Goal: Check status: Check status

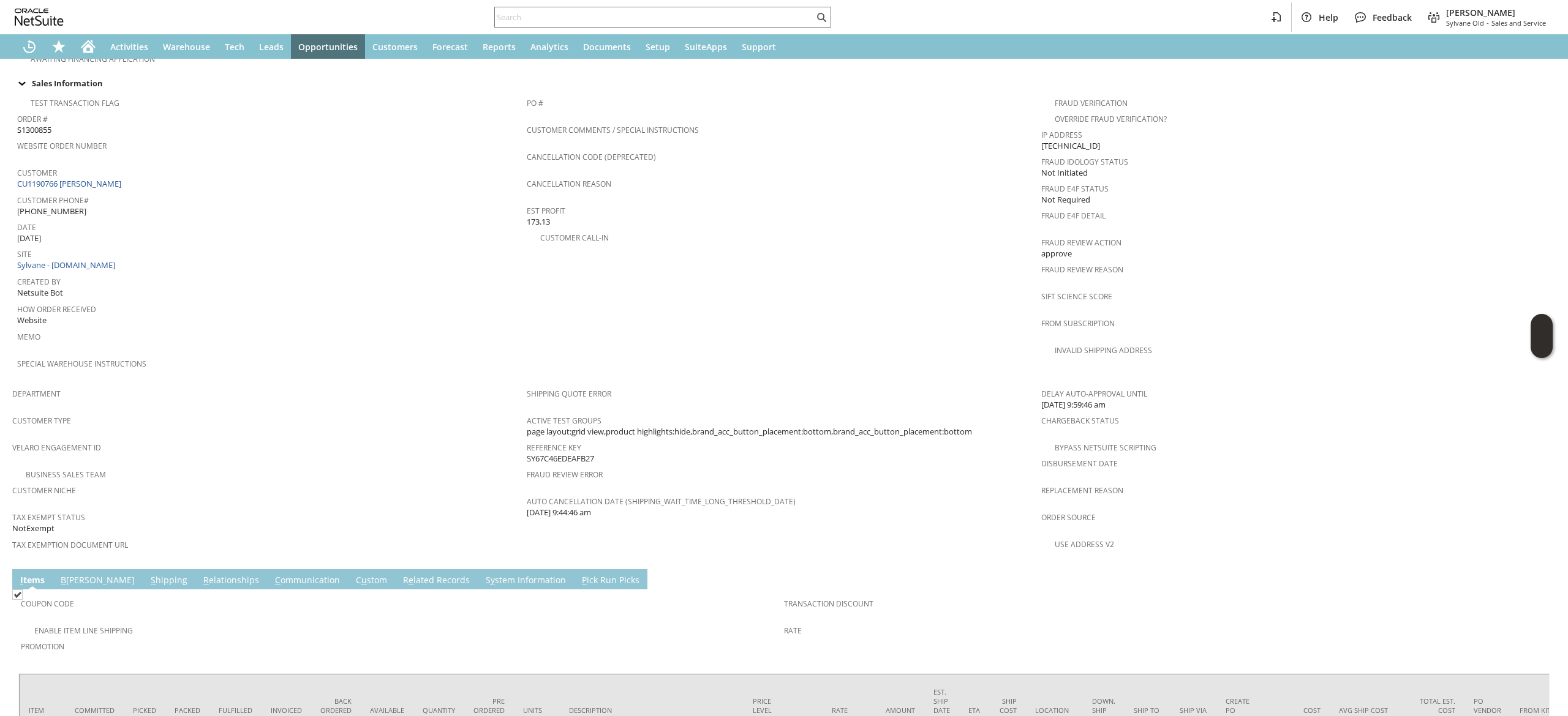
scroll to position [515, 0]
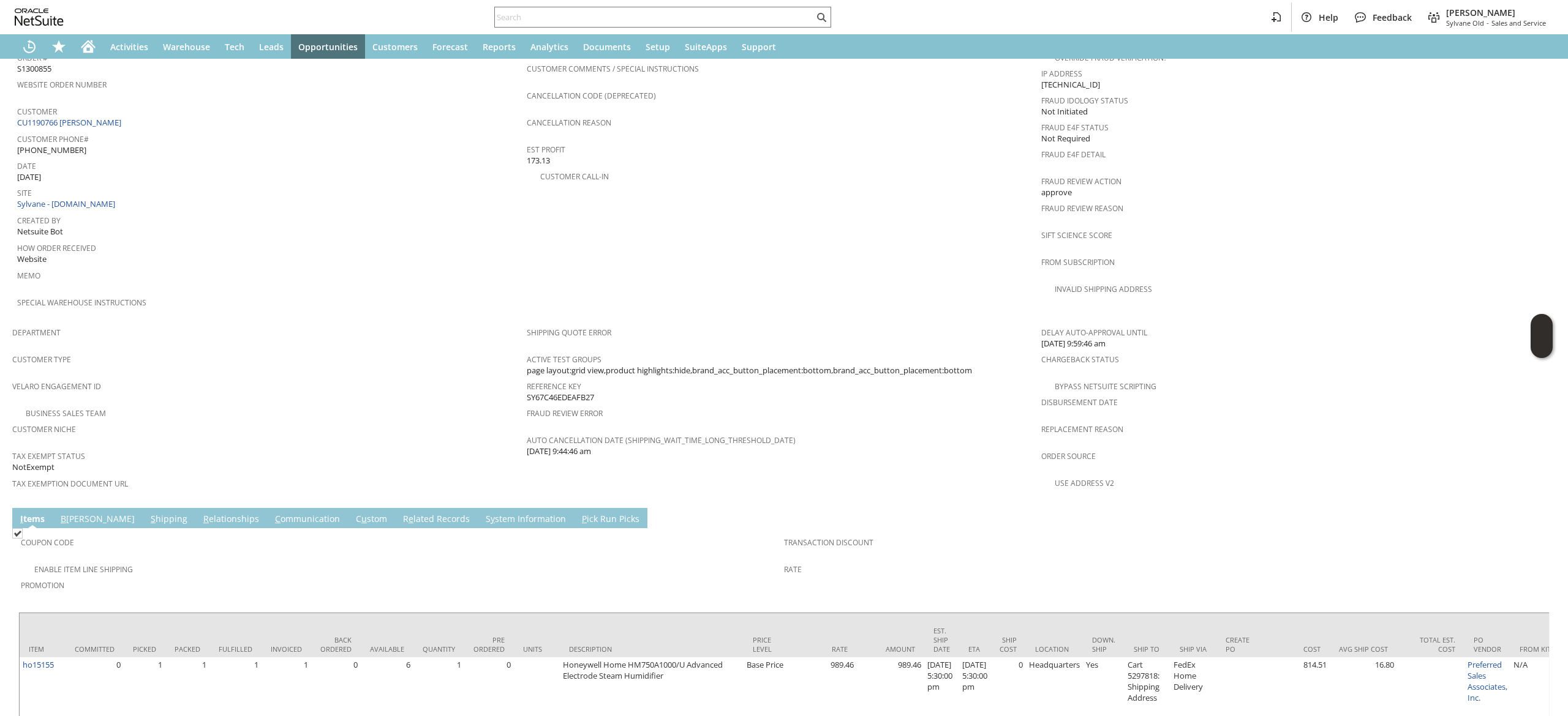
click at [610, 377] on div "Reference Key SY67C46EDEAFB27" at bounding box center [780, 390] width 508 height 25
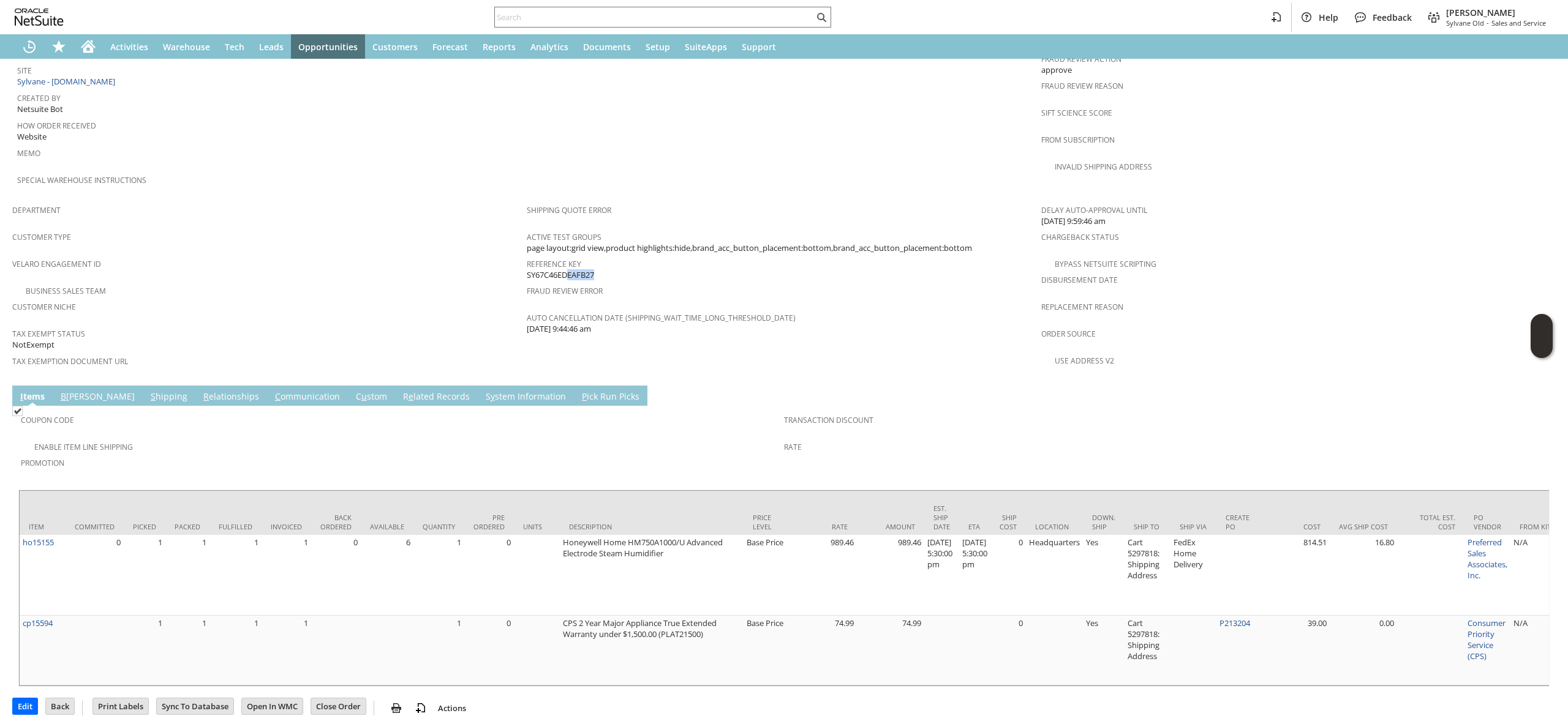
click at [272, 391] on link "C ommunication" at bounding box center [307, 397] width 71 height 13
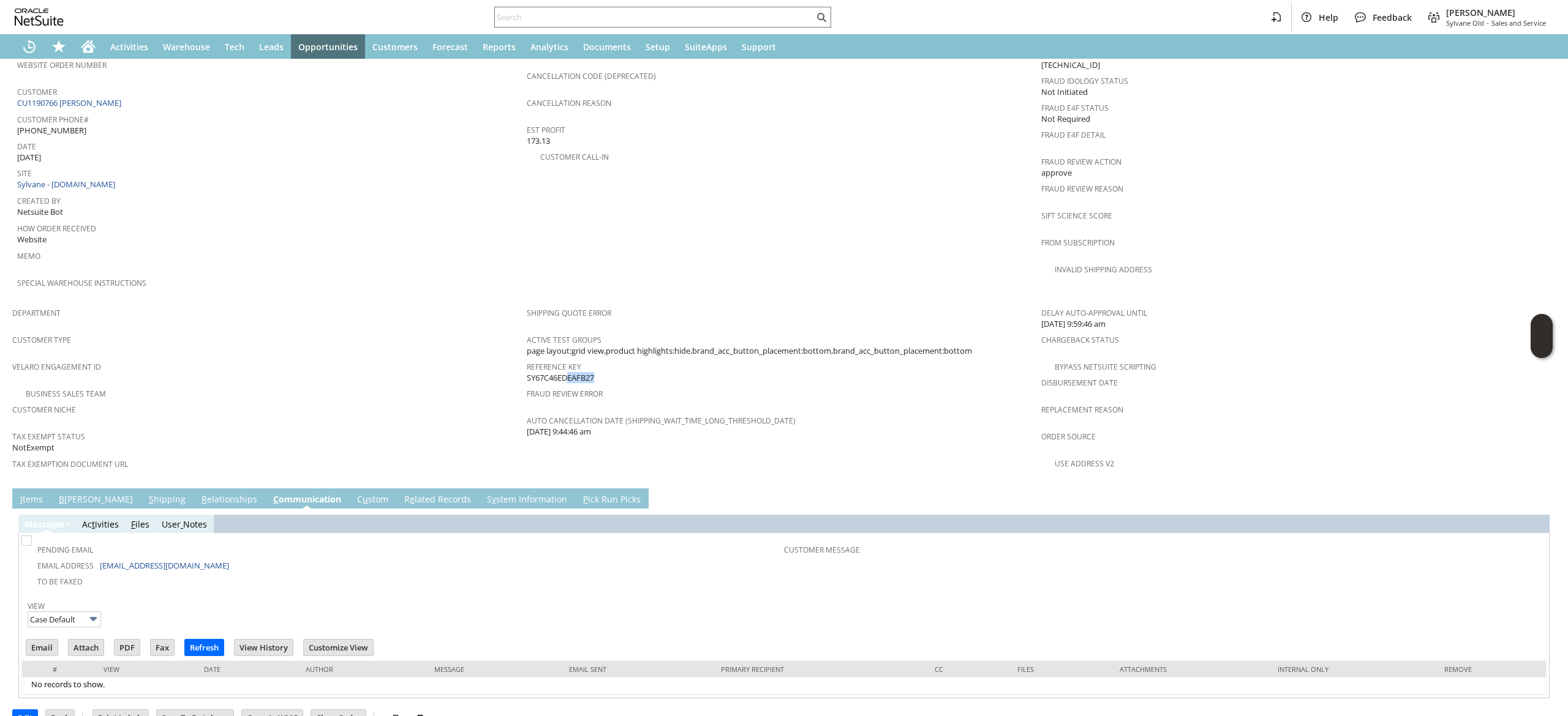
scroll to position [0, 0]
drag, startPoint x: 201, startPoint y: 535, endPoint x: 98, endPoint y: 540, distance: 103.1
click at [98, 557] on td "Email Address jaredaka007@gmail.com" at bounding box center [404, 565] width 760 height 16
copy td "[EMAIL_ADDRESS][DOMAIN_NAME]"
click at [28, 493] on link "I tems" at bounding box center [31, 499] width 29 height 13
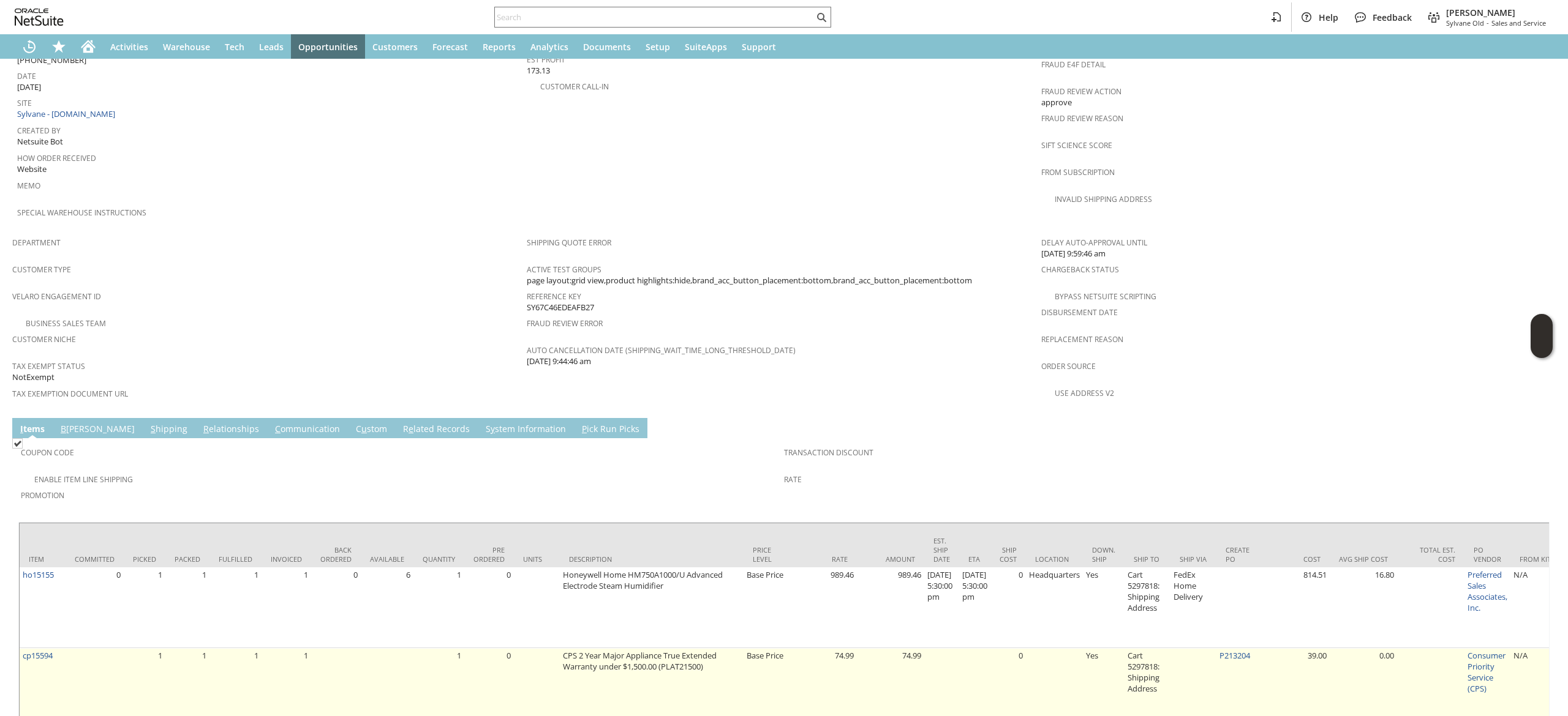
scroll to position [637, 0]
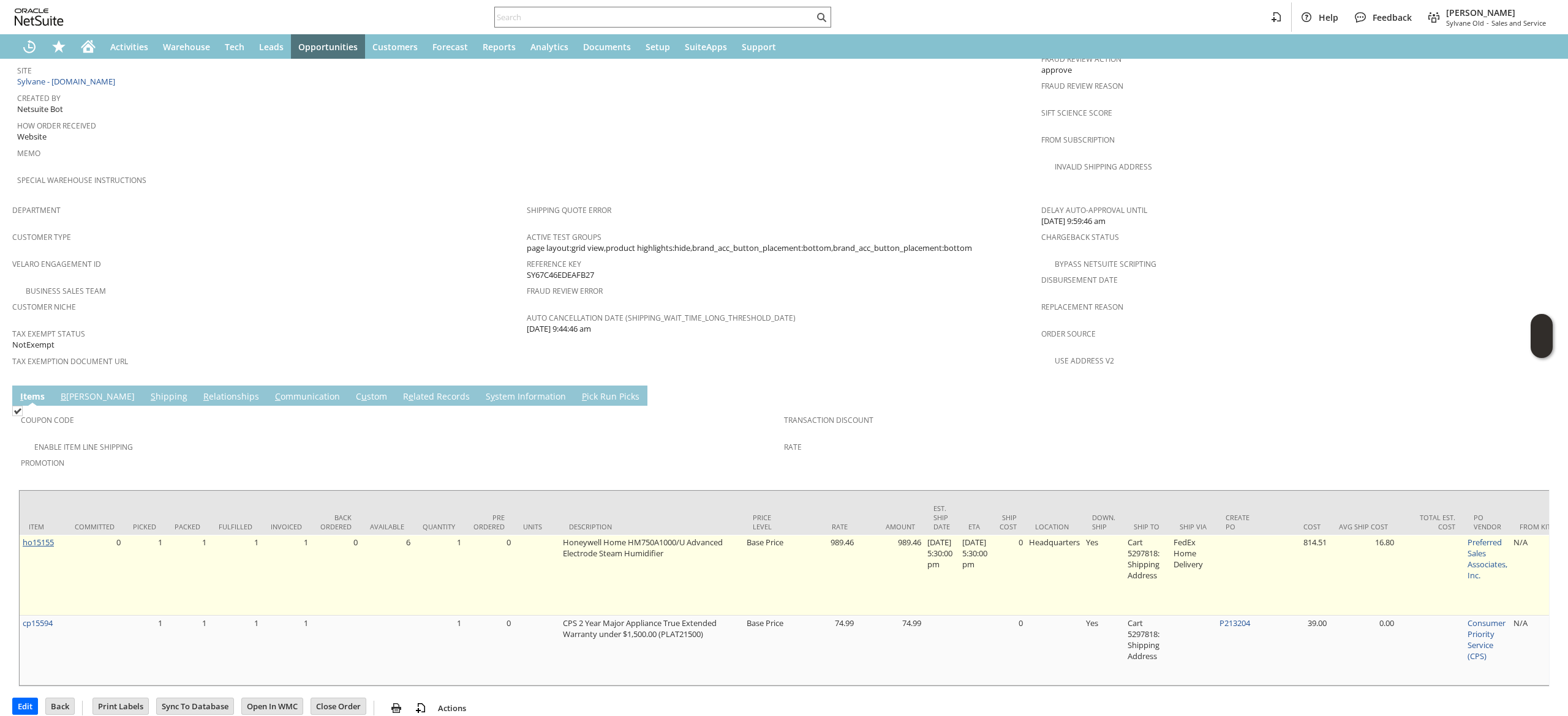
click at [28, 537] on link "ho15155" at bounding box center [38, 542] width 31 height 11
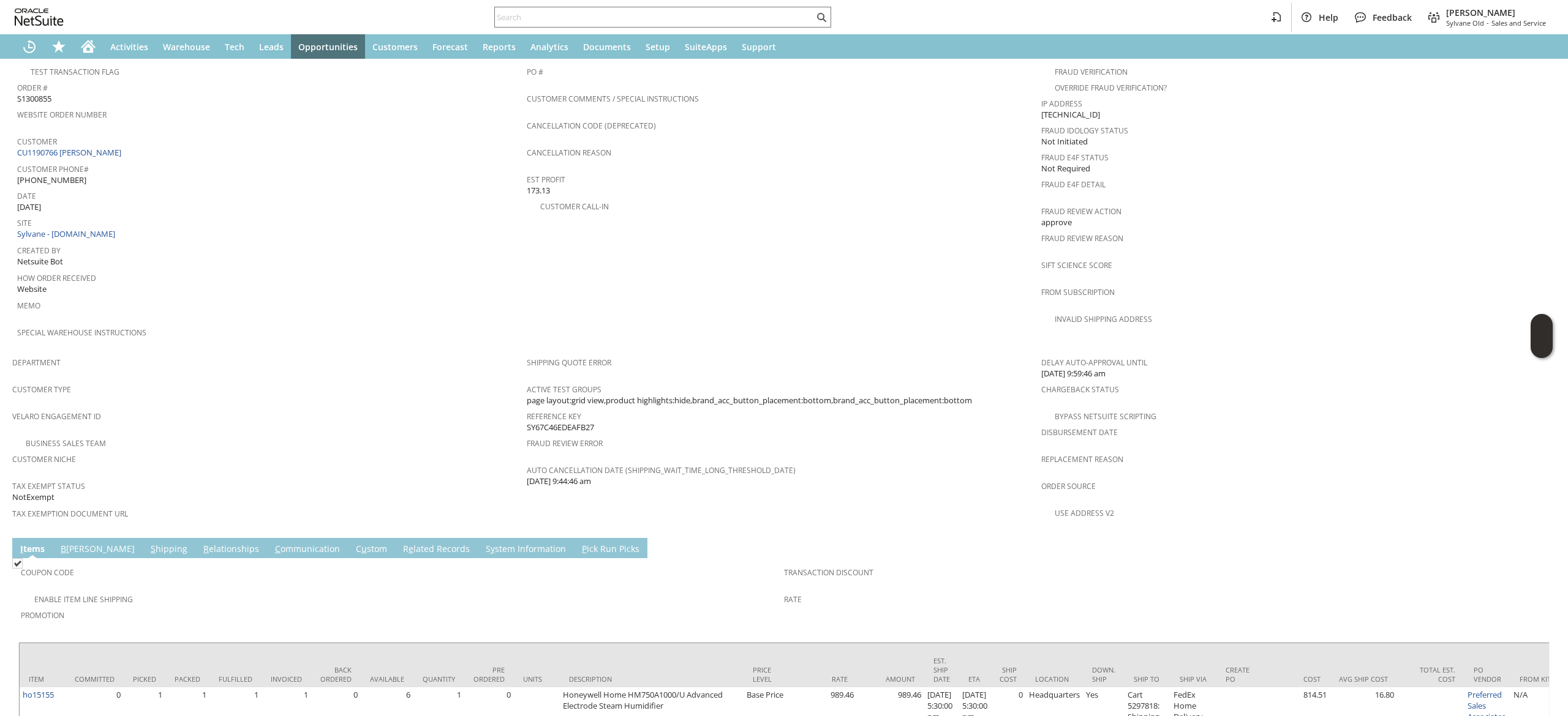
scroll to position [637, 0]
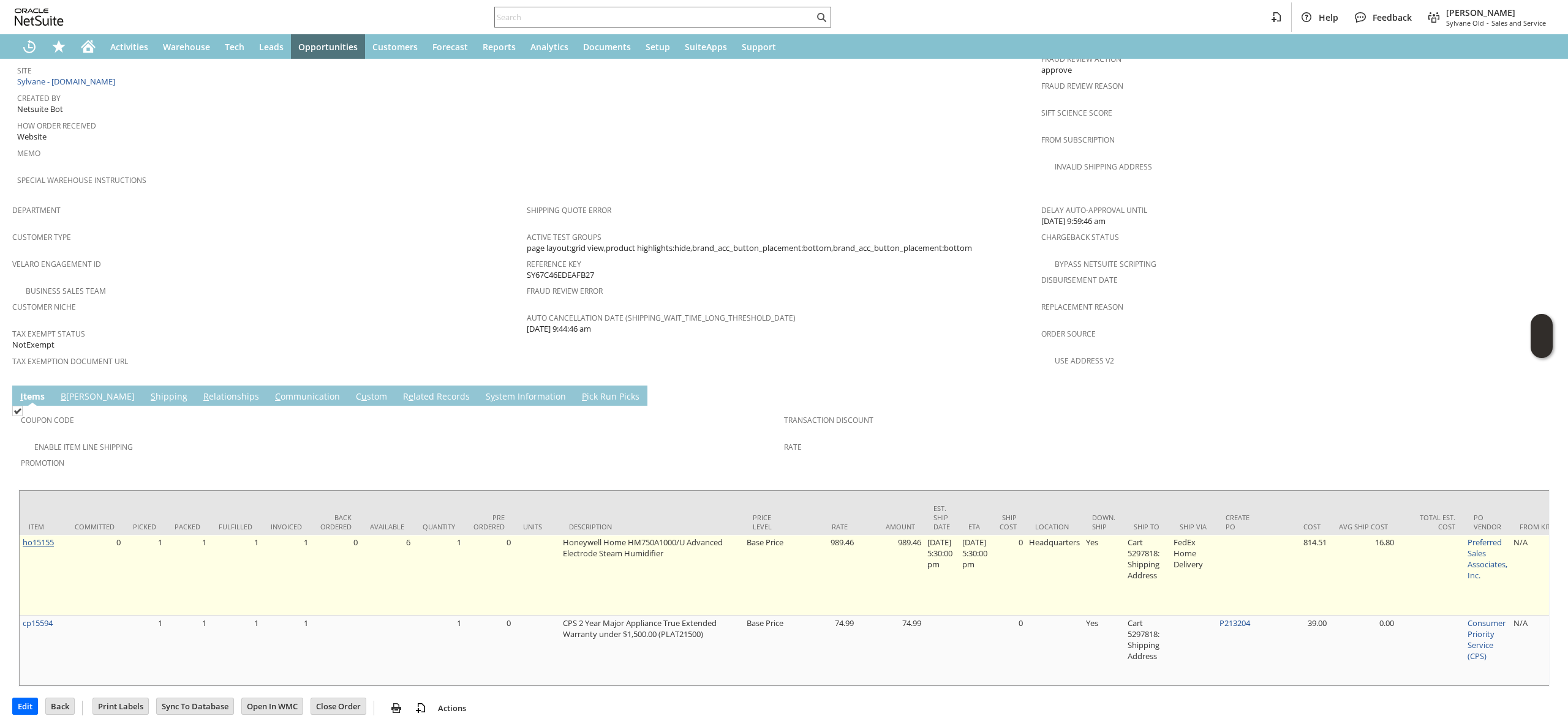
click at [37, 537] on link "ho15155" at bounding box center [38, 542] width 31 height 11
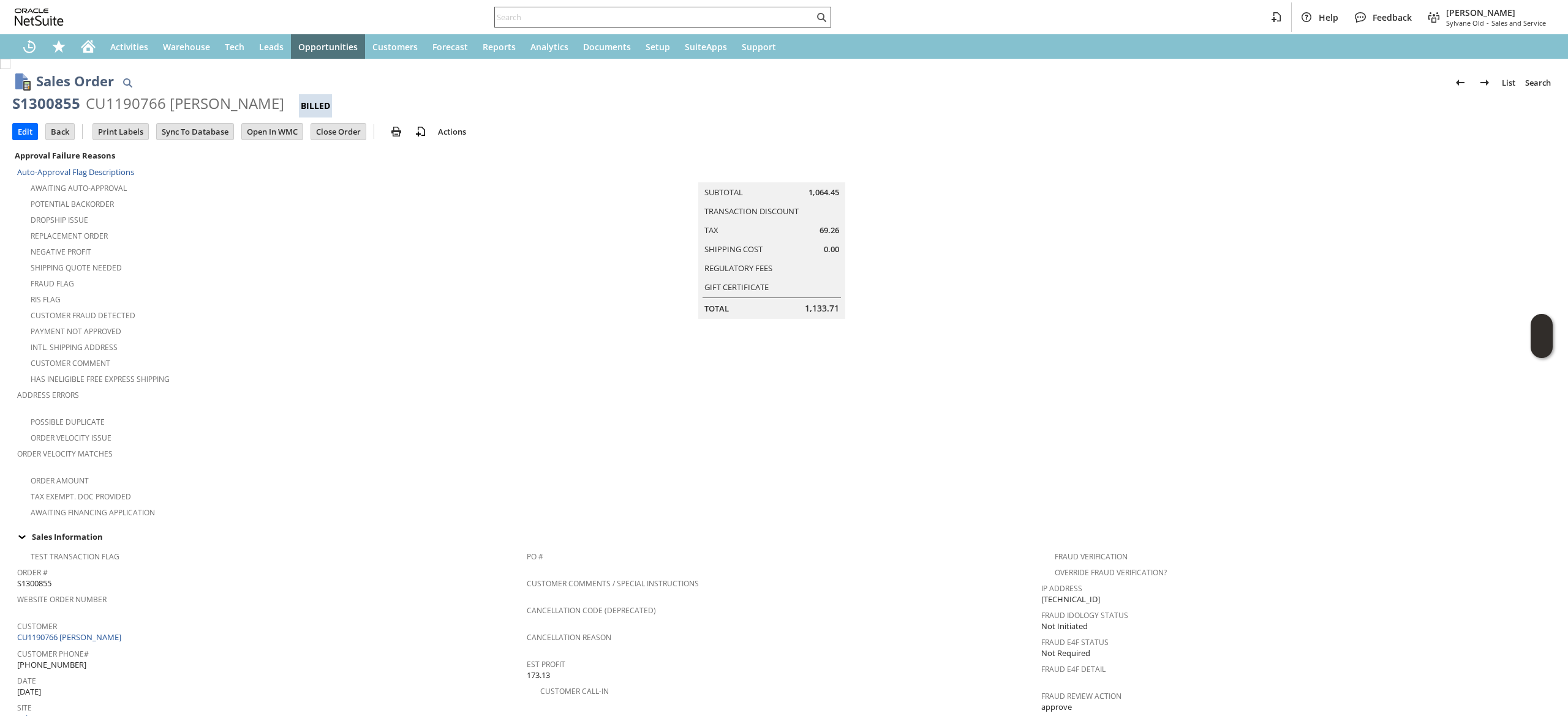
click at [535, 21] on input "text" at bounding box center [654, 17] width 319 height 15
type input "e"
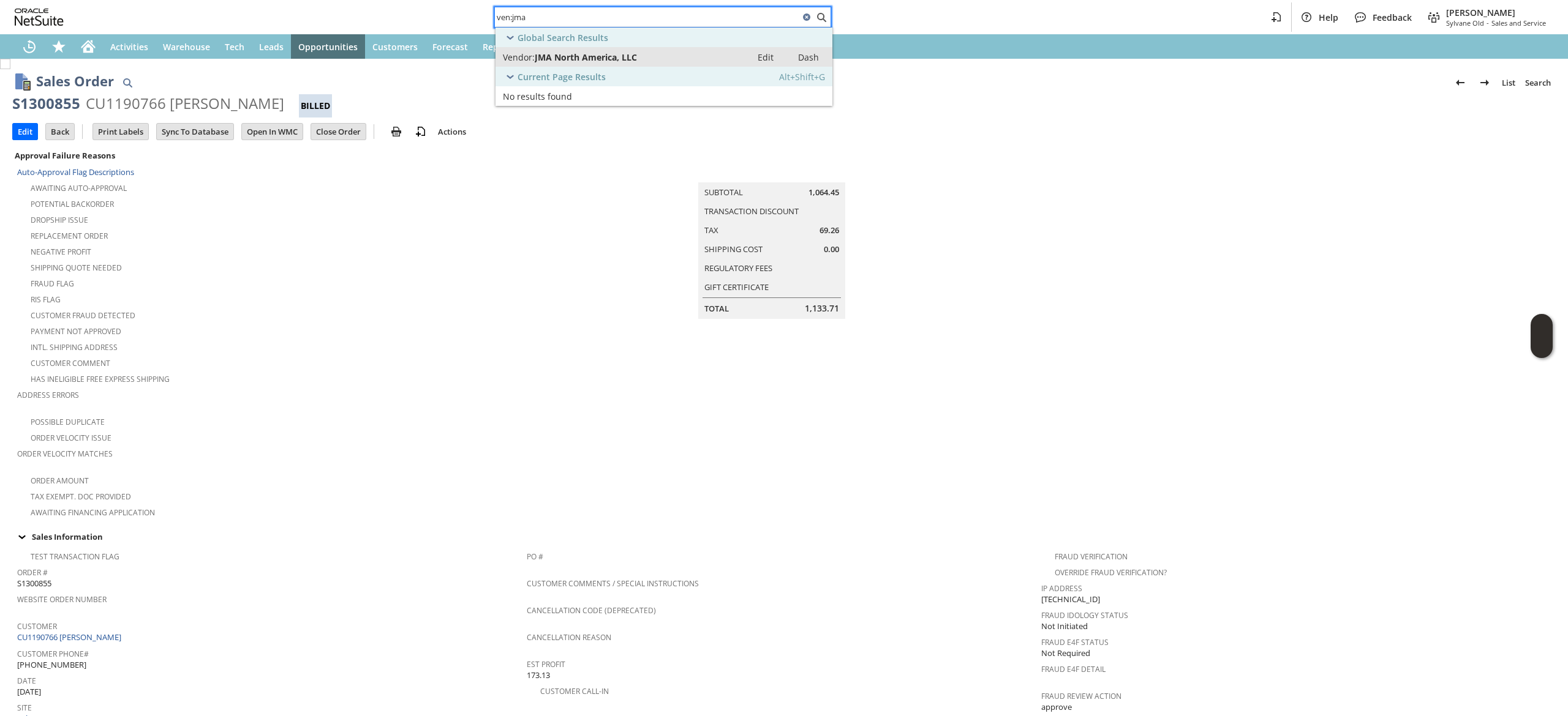
type input "ven:jma"
click at [552, 56] on span "JMA North America, LLC" at bounding box center [586, 57] width 102 height 11
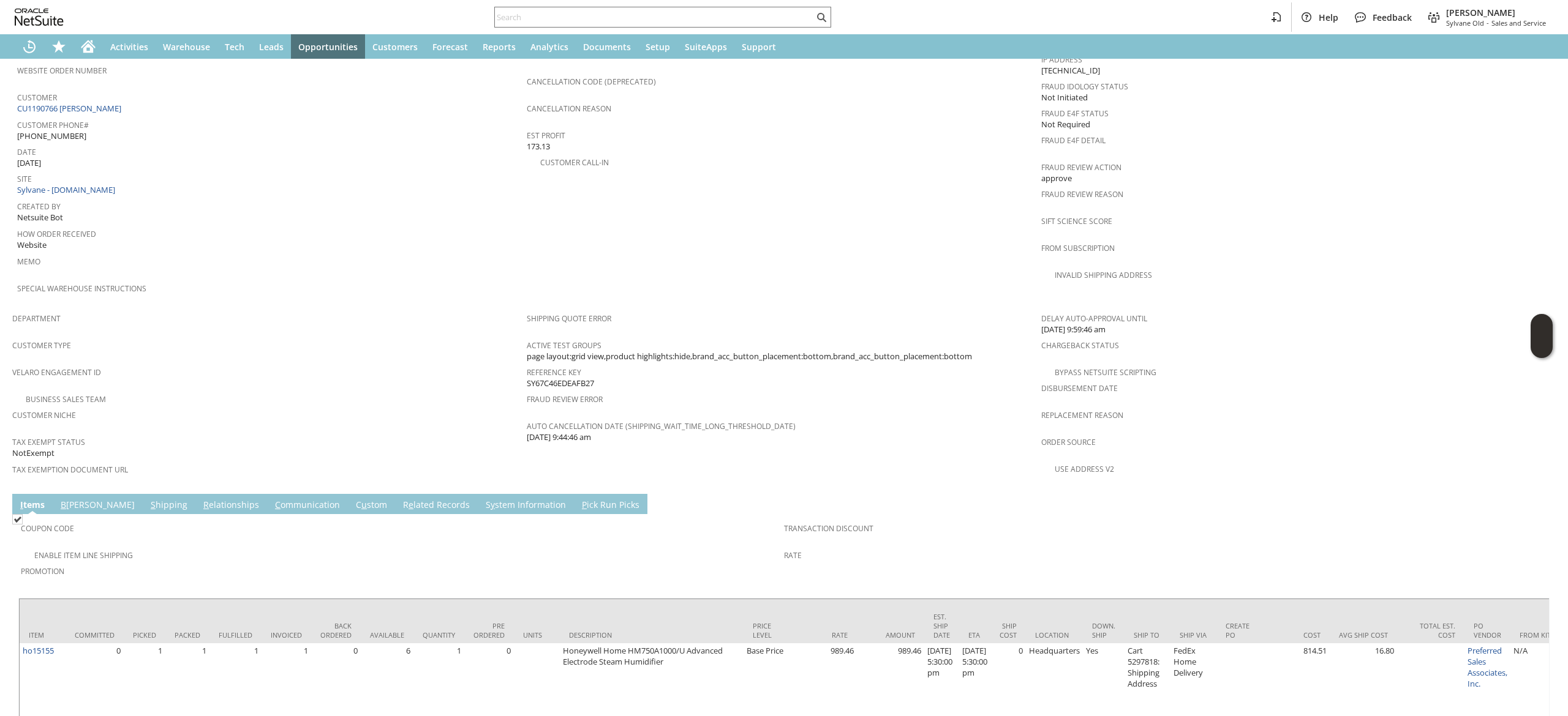
scroll to position [637, 0]
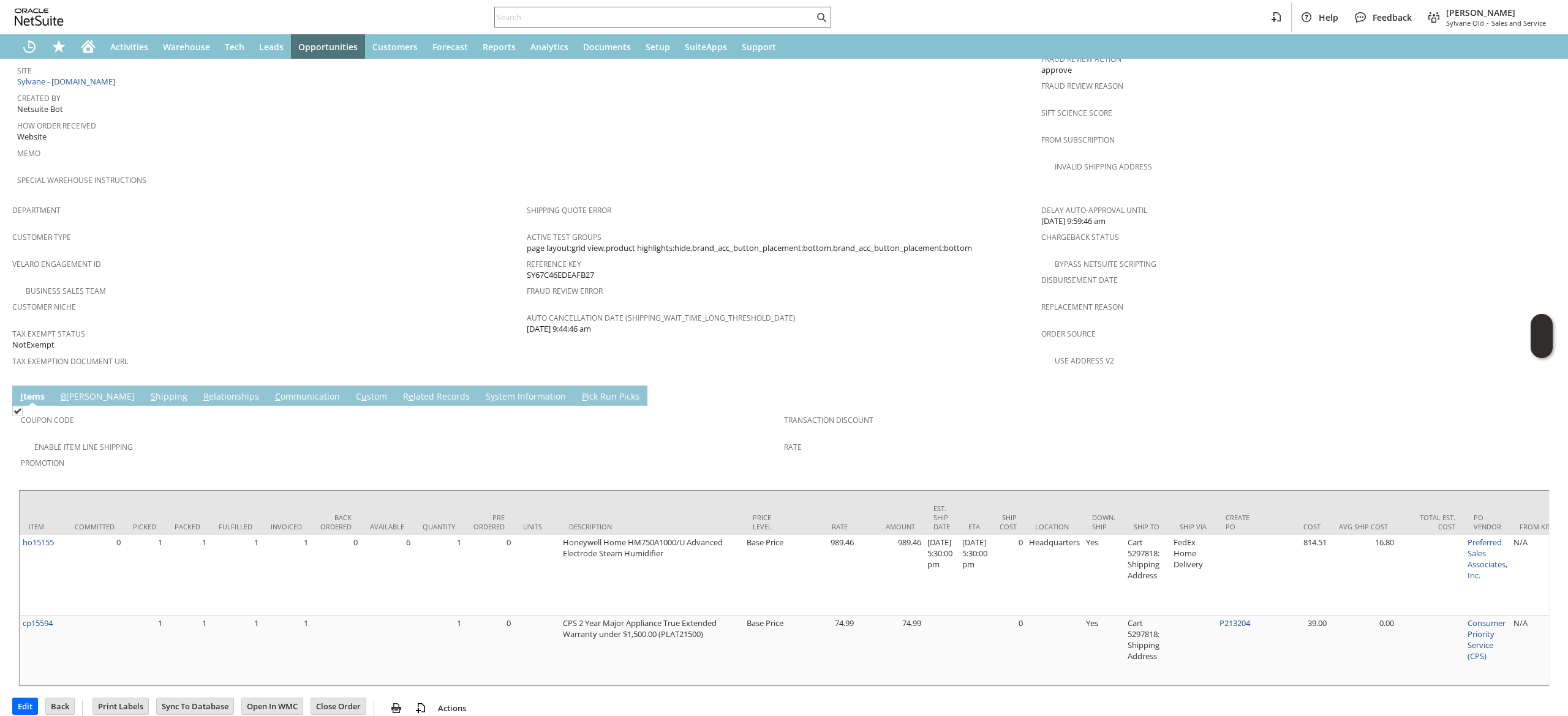
click at [77, 391] on link "B illing" at bounding box center [98, 397] width 80 height 13
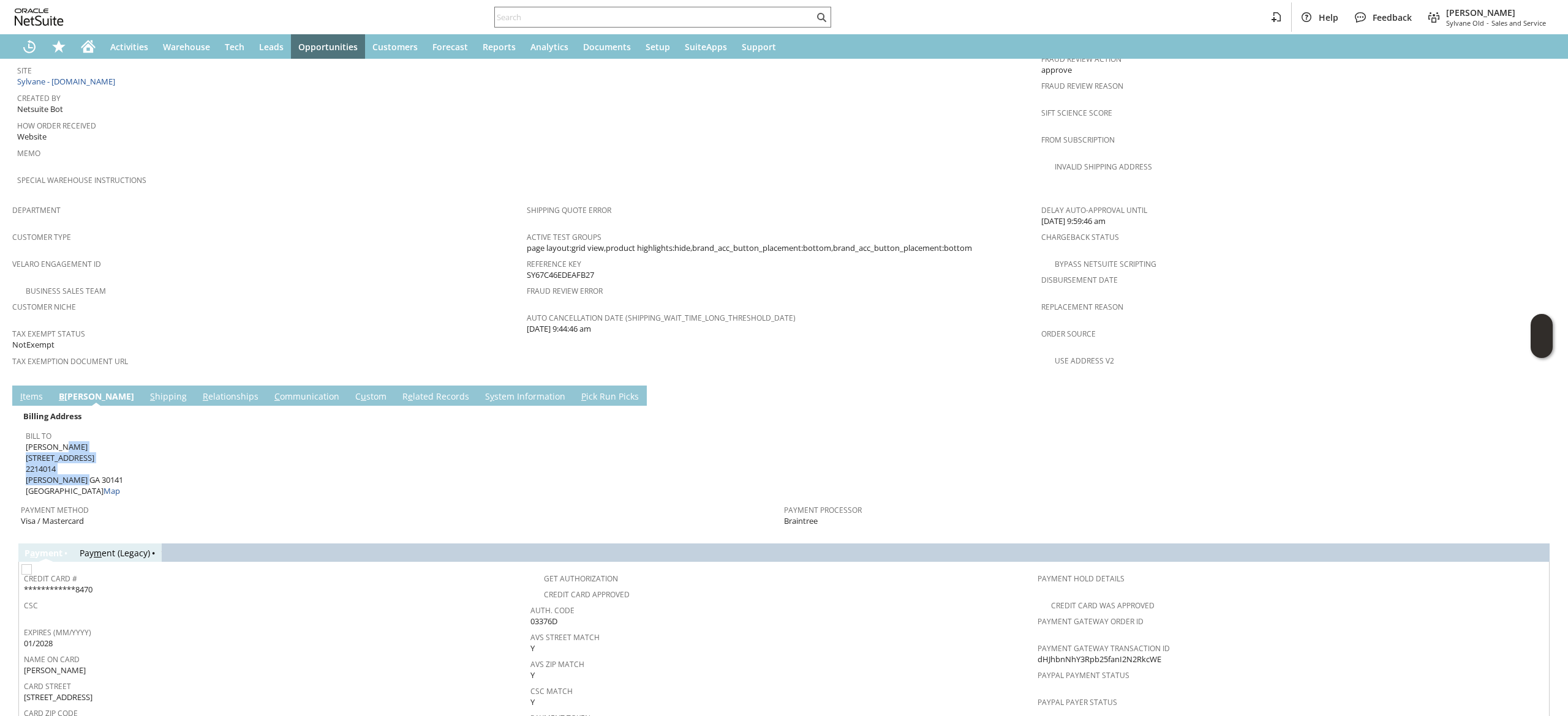
drag, startPoint x: 25, startPoint y: 418, endPoint x: 86, endPoint y: 447, distance: 67.5
click at [86, 447] on span "Jared Murray 4116 Nebo Rd 2214014 Hiram GA 30141 United States Map" at bounding box center [74, 469] width 97 height 56
click at [27, 391] on link "I tems" at bounding box center [31, 397] width 29 height 13
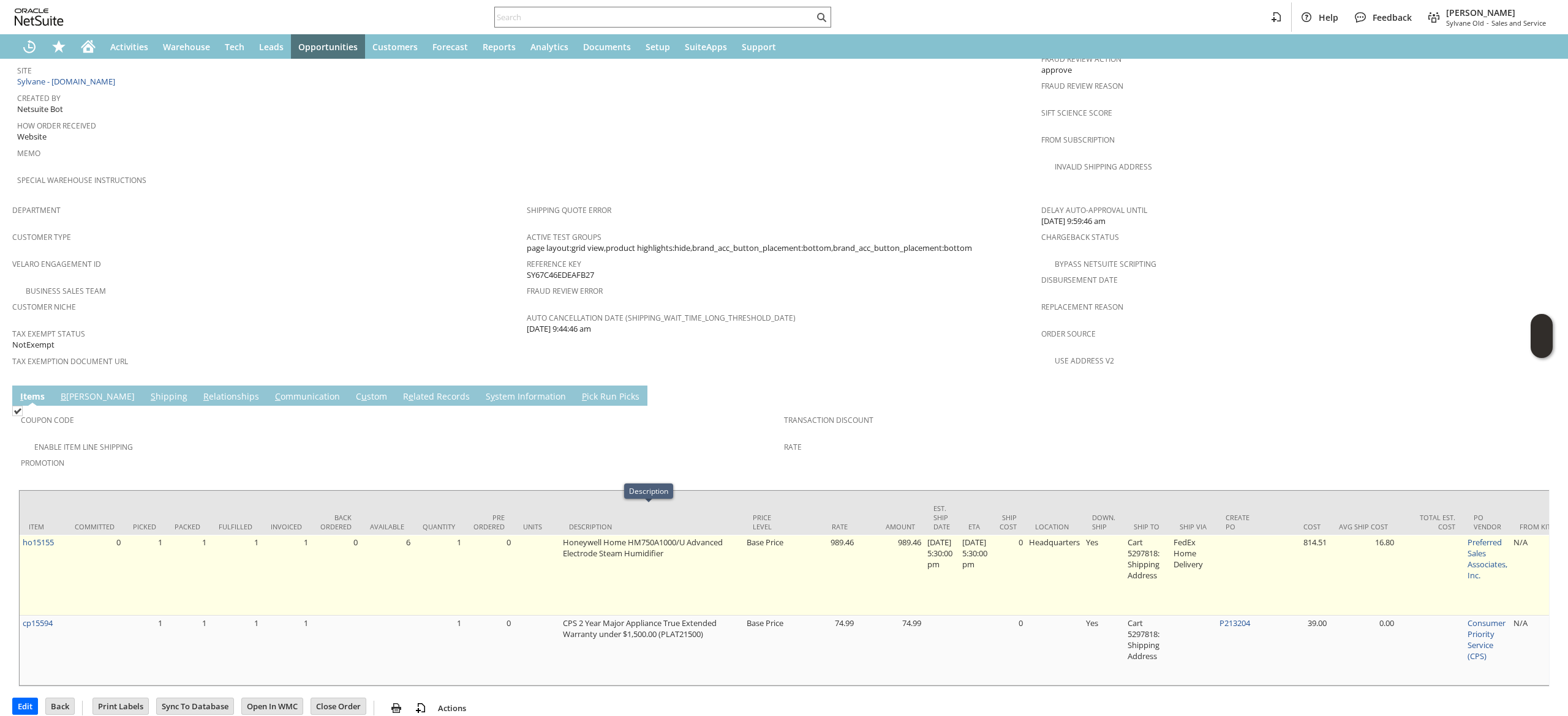
click at [616, 535] on td "Honeywell Home HM750A1000/U Advanced Electrode Steam Humidifier" at bounding box center [651, 576] width 183 height 81
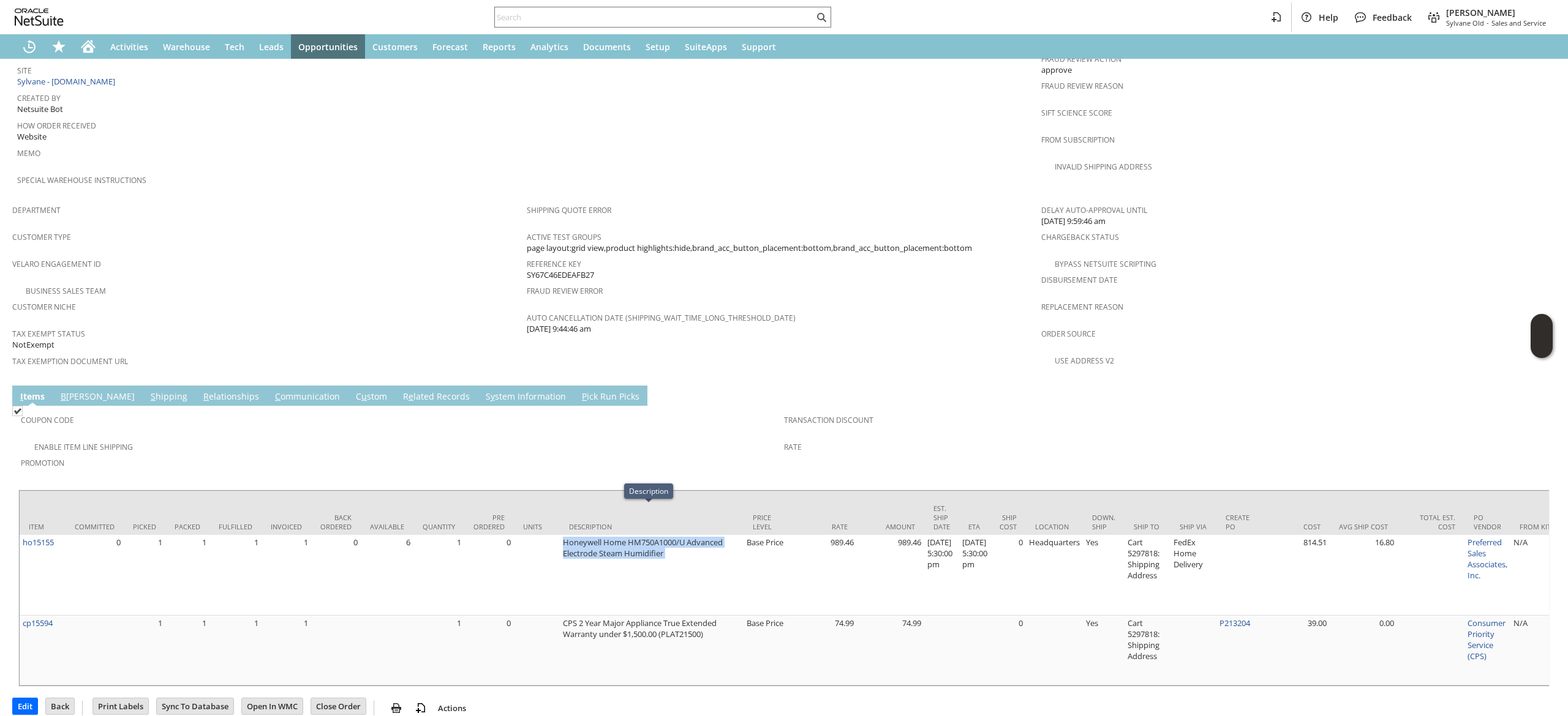
copy tr "Honeywell Home HM750A1000/U Advanced Electrode Steam Humidifier"
click at [625, 7] on div at bounding box center [662, 18] width 337 height 21
click at [591, 49] on span "Documents" at bounding box center [607, 47] width 48 height 11
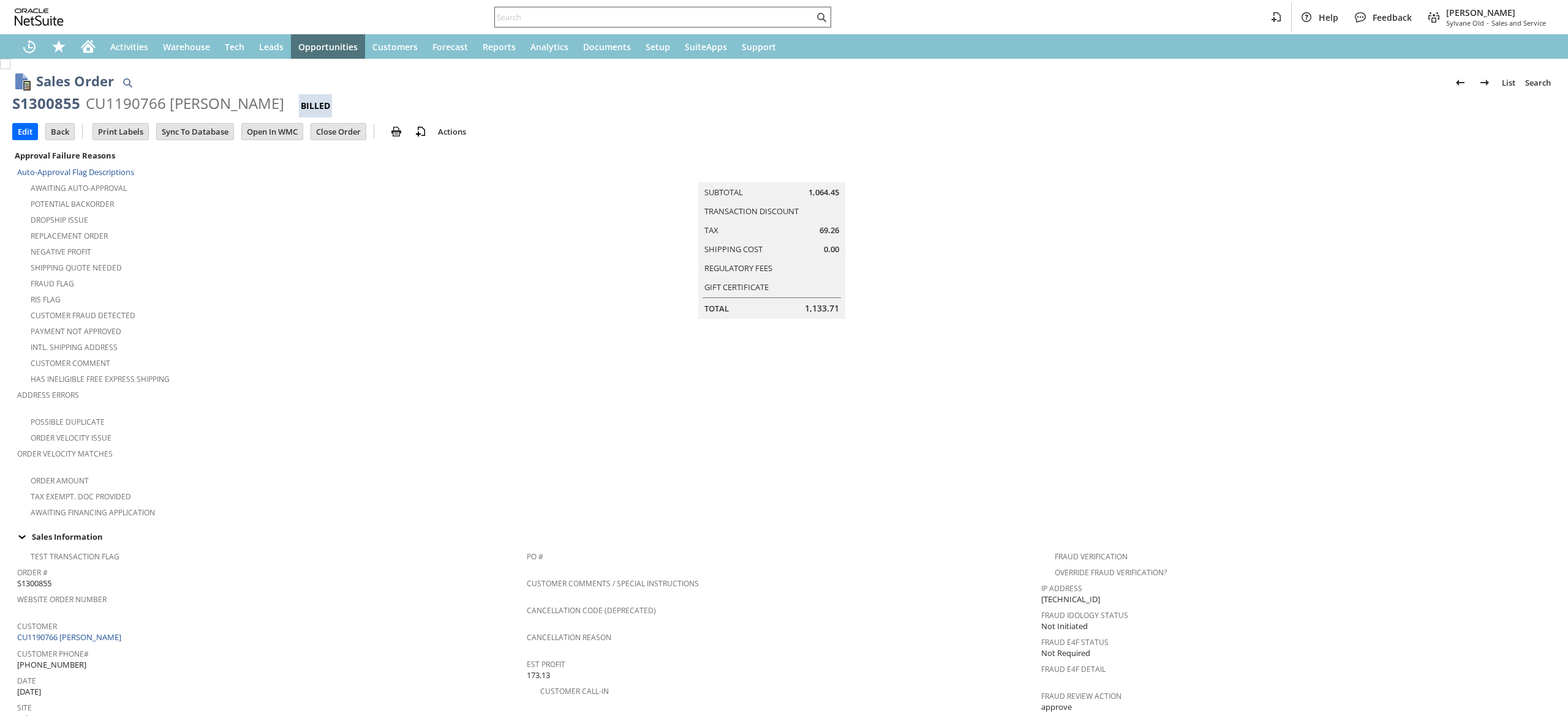
click at [633, 18] on input "text" at bounding box center [654, 17] width 319 height 15
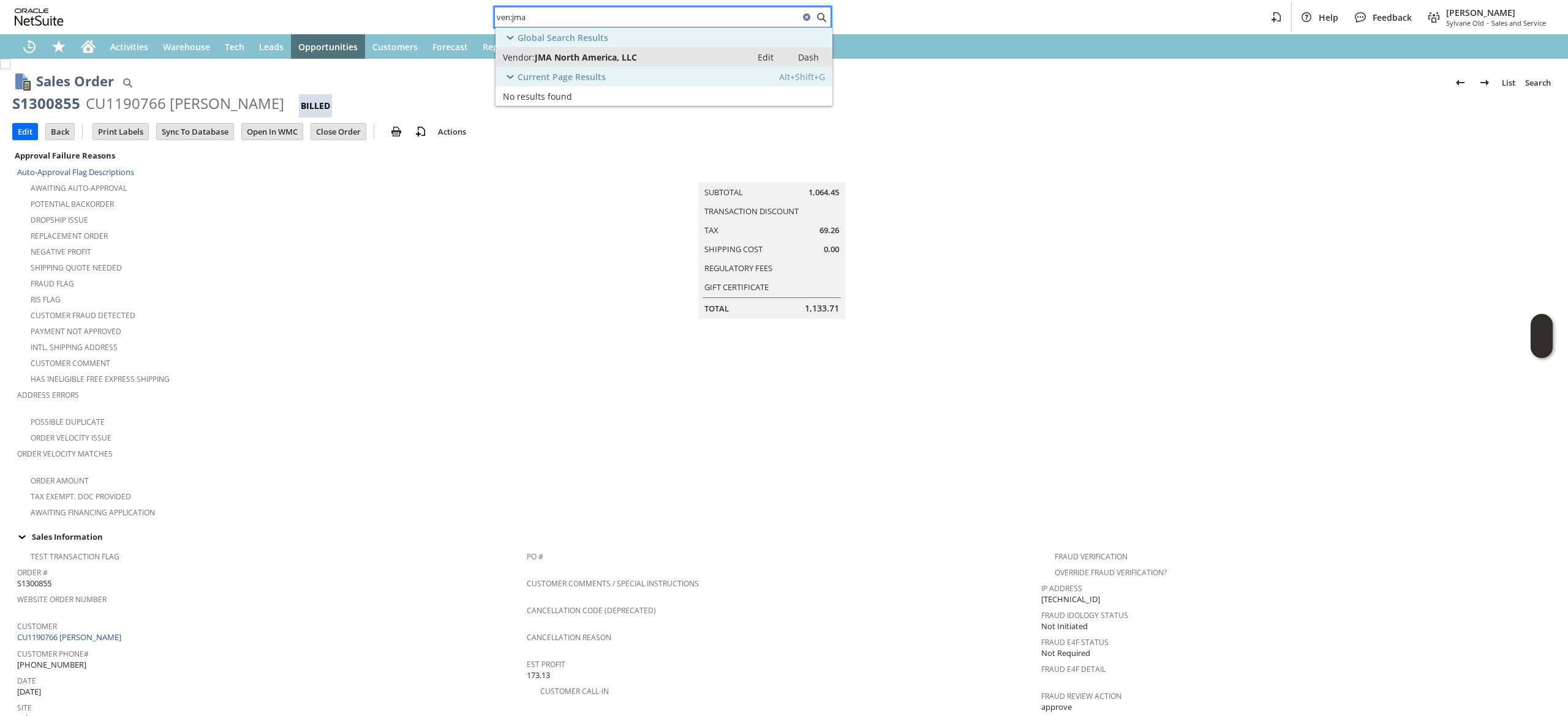
type input "ven:jma"
click at [625, 50] on link "Vendor: JMA North America, LLC Edit Dash" at bounding box center [663, 57] width 337 height 20
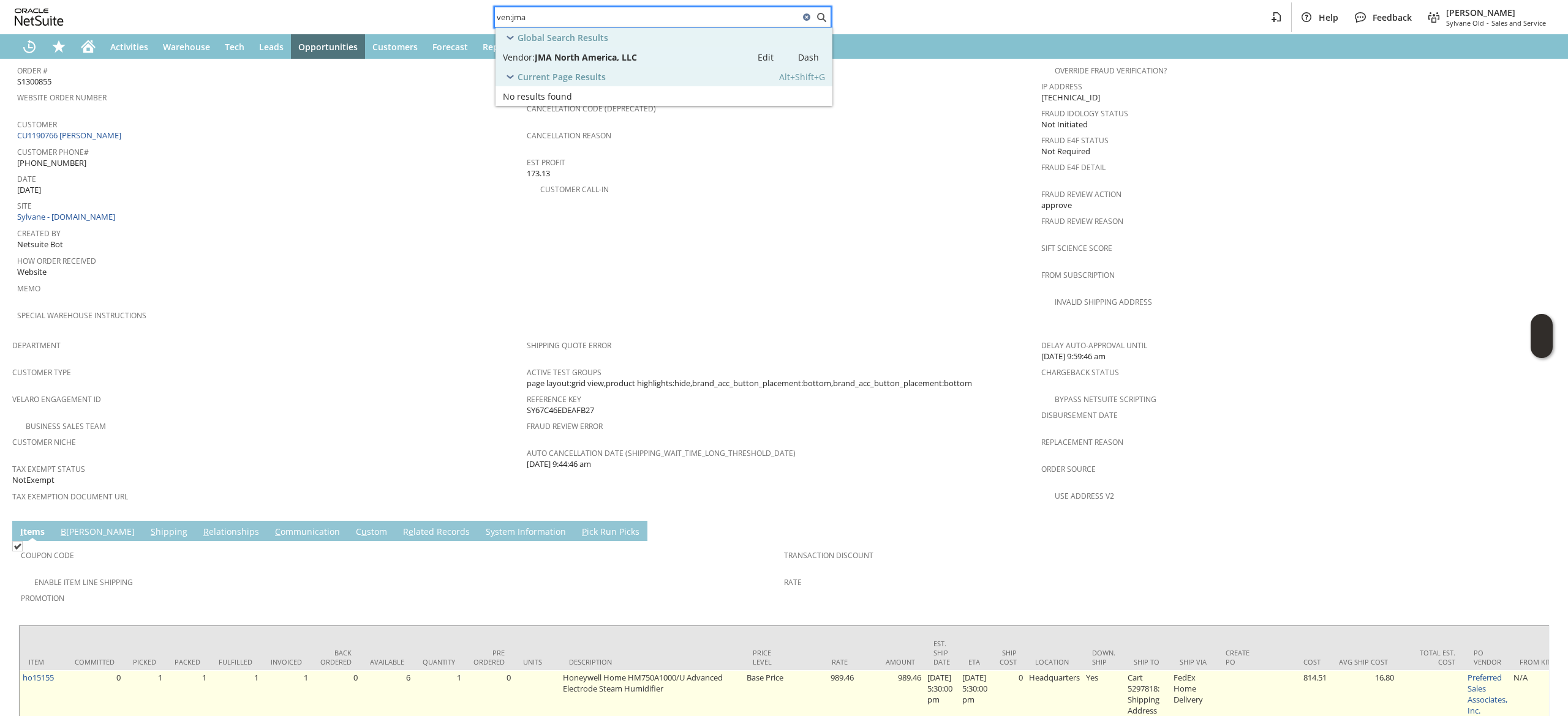
scroll to position [637, 0]
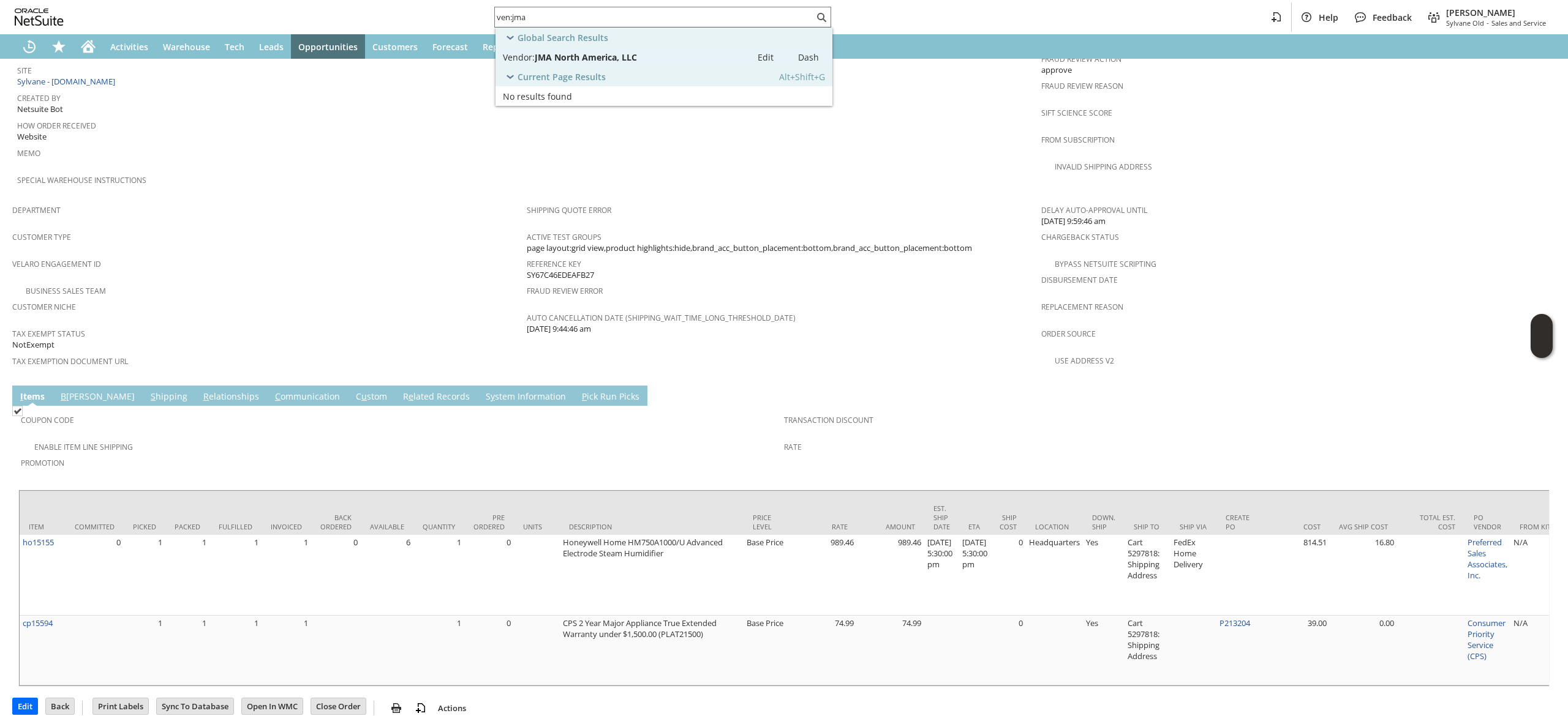
click at [272, 391] on link "C ommunication" at bounding box center [307, 397] width 71 height 13
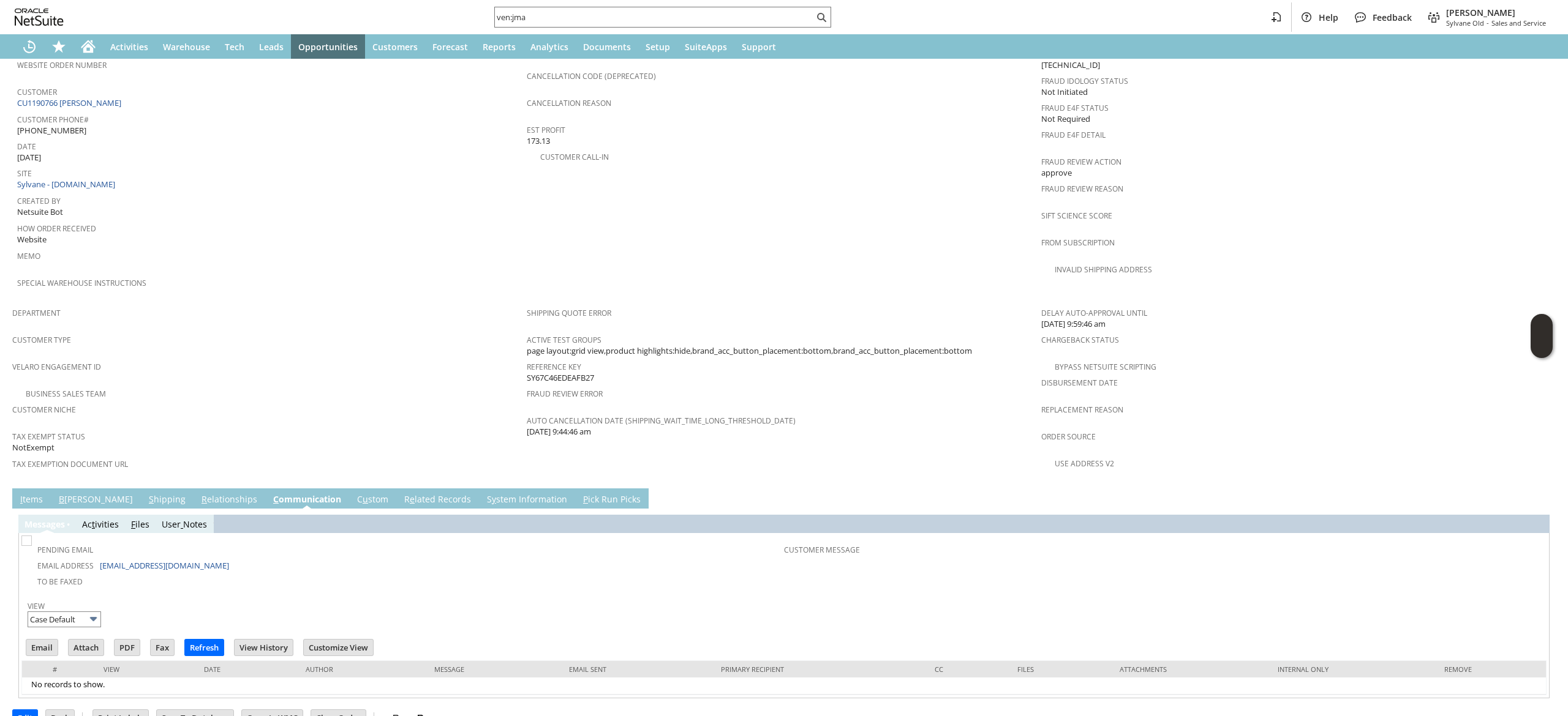
scroll to position [0, 0]
click at [42, 640] on input "Email" at bounding box center [42, 648] width 31 height 16
click at [1167, 154] on div "Fraud Review Action approve" at bounding box center [1295, 166] width 508 height 25
click at [80, 45] on div "Home" at bounding box center [88, 47] width 30 height 25
